Goal: Task Accomplishment & Management: Use online tool/utility

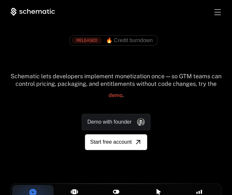
click at [150, 76] on div "Schematic lets developers implement monetization once — so GTM teams can contro…" at bounding box center [116, 88] width 211 height 31
click at [216, 16] on div "AI Products Developers Pricing Docs Resources Summit Sign in Sign Up" at bounding box center [116, 12] width 211 height 8
click at [217, 14] on div "Toggle menu" at bounding box center [218, 12] width 6 height 6
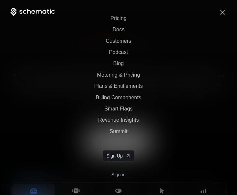
scroll to position [55, 0]
click at [118, 172] on link "Sign in" at bounding box center [119, 174] width 14 height 11
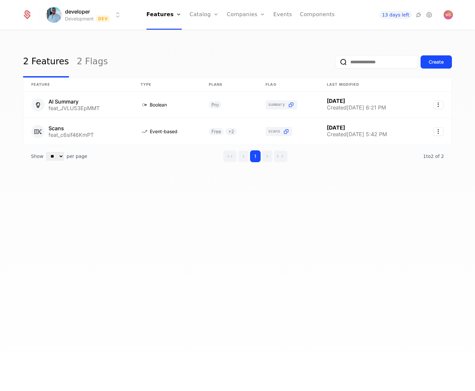
click at [283, 47] on div "2 Features 2 Flags Create" at bounding box center [237, 61] width 429 height 31
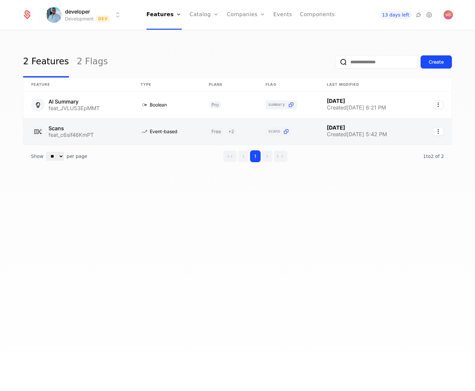
click at [110, 138] on link at bounding box center [77, 131] width 109 height 26
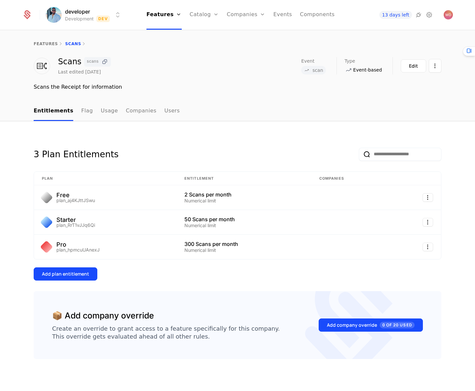
click at [101, 63] on icon at bounding box center [104, 61] width 7 height 7
click at [101, 60] on icon at bounding box center [104, 61] width 7 height 7
